Goal: Share content: Share content

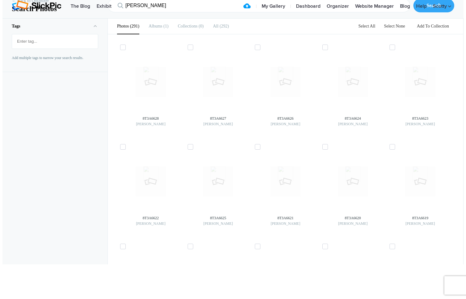
click at [174, 34] on ul "Photos 291 Albums 1 Collections 0 All 292" at bounding box center [173, 26] width 131 height 15
click at [154, 28] on b "Albums" at bounding box center [155, 26] width 14 height 5
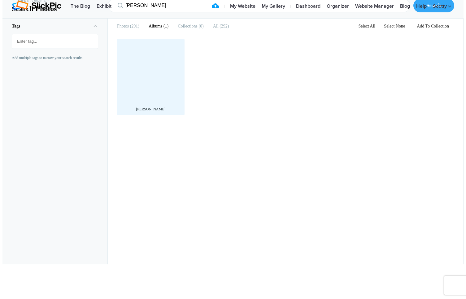
click at [152, 103] on div at bounding box center [150, 72] width 61 height 61
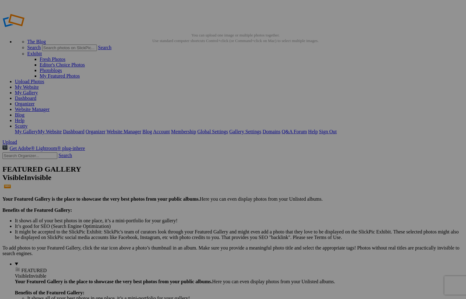
scroll to position [27, 0]
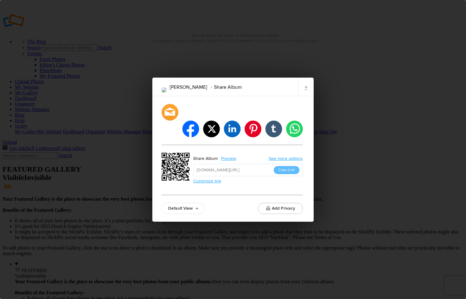
click at [196, 203] on link "Default View" at bounding box center [182, 208] width 43 height 11
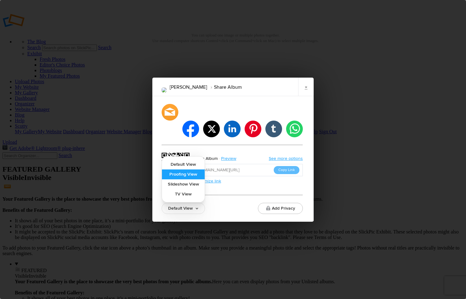
click at [196, 170] on link "Proofing View" at bounding box center [183, 175] width 43 height 10
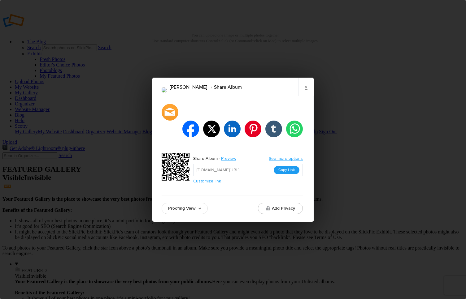
click at [286, 166] on button "Copy Link" at bounding box center [286, 170] width 26 height 8
click at [305, 96] on link "×" at bounding box center [305, 87] width 15 height 19
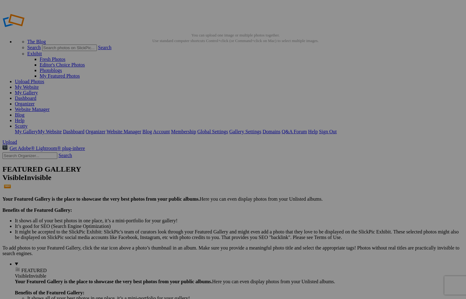
click at [49, 153] on input "text" at bounding box center [29, 156] width 55 height 6
type input "jayde"
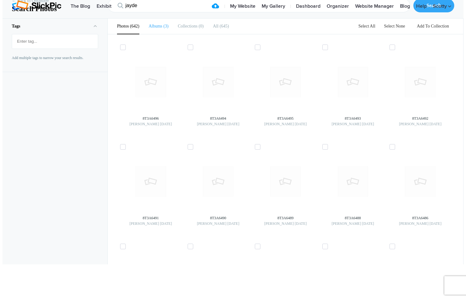
click at [150, 34] on li "Albums 3" at bounding box center [158, 26] width 20 height 15
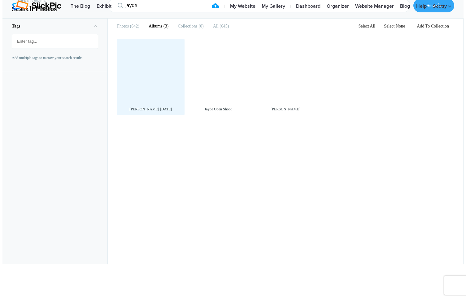
click at [157, 98] on div at bounding box center [150, 72] width 61 height 61
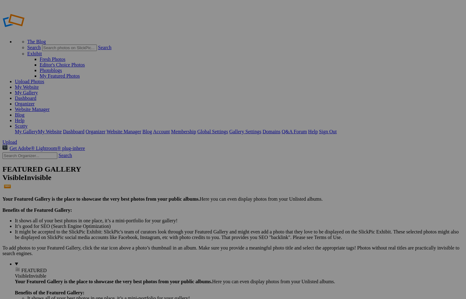
type input "[PERSON_NAME] [DATE]"
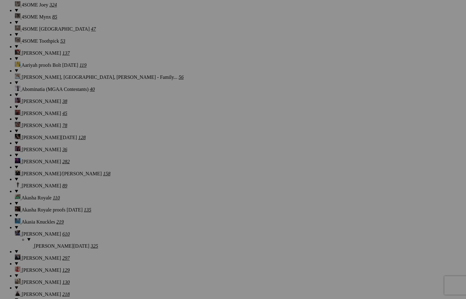
scroll to position [554, 0]
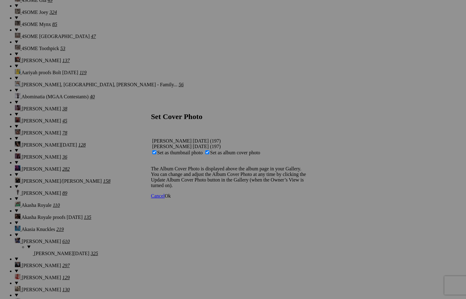
click at [171, 199] on span "Ok" at bounding box center [168, 195] width 6 height 5
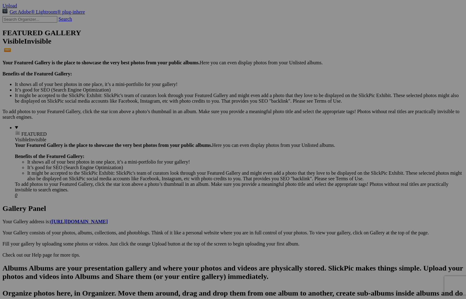
scroll to position [0, 0]
